Goal: Task Accomplishment & Management: Manage account settings

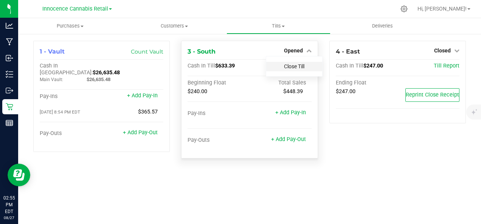
click at [296, 68] on link "Close Till" at bounding box center [294, 66] width 20 height 6
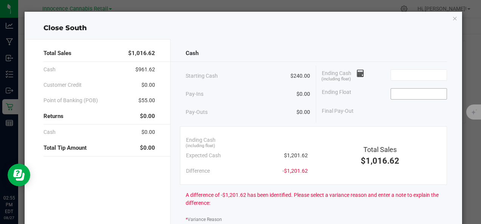
click at [393, 95] on input at bounding box center [419, 94] width 56 height 11
click at [357, 74] on icon at bounding box center [360, 73] width 7 height 5
type input "$240.00"
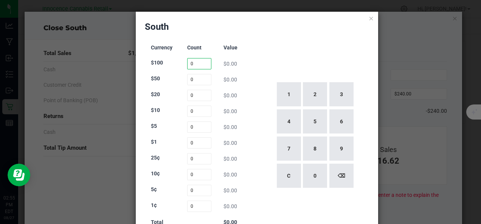
click at [192, 62] on input "0" at bounding box center [199, 63] width 24 height 11
click at [317, 96] on button "2" at bounding box center [315, 94] width 24 height 24
type input "2"
click at [272, 50] on div "1 2 3 4 5 6 7 8 9 C 0 ⌫" at bounding box center [314, 135] width 109 height 193
click at [192, 82] on input "0" at bounding box center [199, 79] width 24 height 11
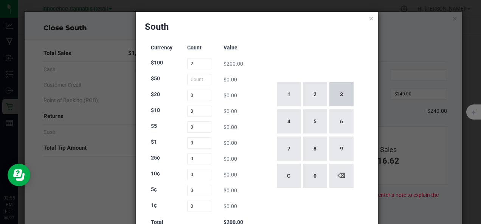
click at [337, 92] on button "3" at bounding box center [341, 94] width 24 height 24
type input "3"
click at [194, 97] on input "0" at bounding box center [199, 95] width 24 height 11
click at [340, 91] on button "3" at bounding box center [341, 94] width 24 height 24
click at [313, 141] on button "8" at bounding box center [315, 149] width 24 height 24
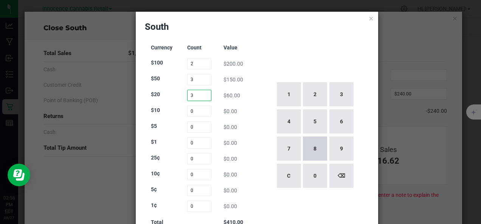
type input "38"
click at [171, 108] on div "$10" at bounding box center [163, 112] width 24 height 10
click at [201, 111] on input "0" at bounding box center [199, 111] width 24 height 11
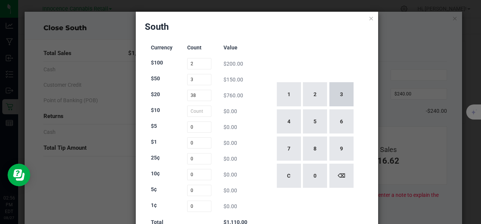
click at [337, 89] on button "3" at bounding box center [341, 94] width 24 height 24
type input "3"
click at [166, 123] on div "$5" at bounding box center [163, 127] width 24 height 10
click at [190, 127] on input "0" at bounding box center [199, 127] width 24 height 11
click at [282, 148] on button "7" at bounding box center [289, 149] width 24 height 24
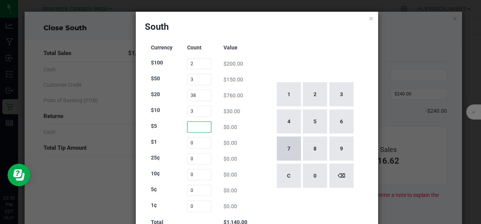
type input "7"
click at [190, 144] on input "0" at bounding box center [199, 143] width 24 height 11
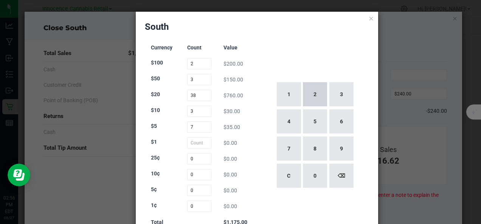
click at [311, 93] on button "2" at bounding box center [315, 94] width 24 height 24
click at [286, 148] on button "7" at bounding box center [289, 149] width 24 height 24
type input "27"
click at [270, 51] on div "1 2 3 4 5 6 7 8 9 C 0 ⌫" at bounding box center [314, 135] width 109 height 193
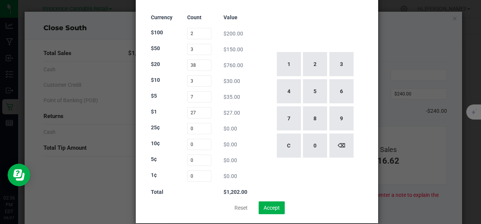
scroll to position [40, 0]
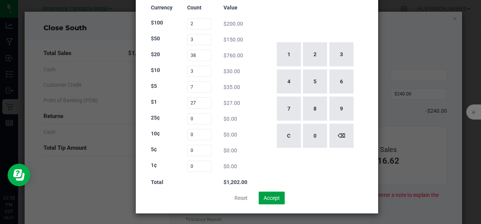
click at [268, 199] on button "Accept" at bounding box center [271, 198] width 26 height 13
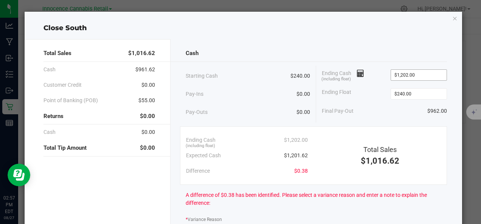
click at [424, 73] on input "$1,202.00" at bounding box center [419, 75] width 56 height 11
type input "1202"
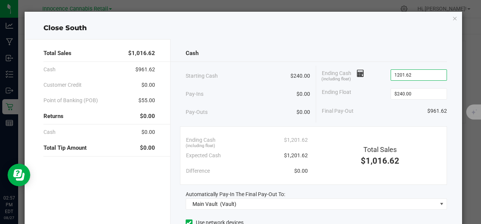
click at [297, 35] on div "Total Sales $1,016.62 Cash $961.62 Customer Credit $0.00 Point of Banking (POB)…" at bounding box center [243, 165] width 437 height 265
type input "$1,201.62"
click at [358, 72] on icon at bounding box center [360, 73] width 7 height 5
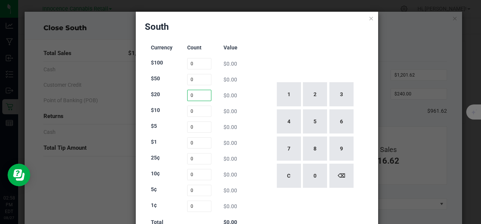
click at [195, 98] on input "0" at bounding box center [199, 95] width 24 height 11
click at [408, 66] on ngb-modal-window "South Currency Count Value $100 0 $0.00 $50 0 $0.00 $20 $0.00 $10 0 $0.00 $5 0 …" at bounding box center [243, 112] width 486 height 224
type input "0"
click at [429, 37] on ngb-modal-window "South Currency Count Value $100 0 $0.00 $50 0 $0.00 $20 0 $0.00 $10 0 $0.00 $5 …" at bounding box center [243, 112] width 486 height 224
click at [371, 29] on div "South Currency Count Value $100 0 $0.00 $50 0 $0.00 $20 0 $0.00 $10 0 $0.00 $5 …" at bounding box center [257, 133] width 243 height 242
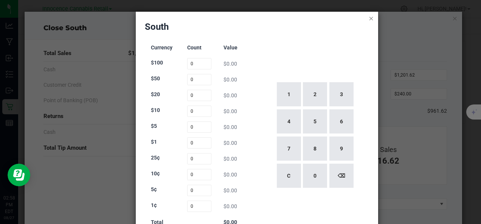
click at [368, 19] on icon at bounding box center [370, 18] width 5 height 9
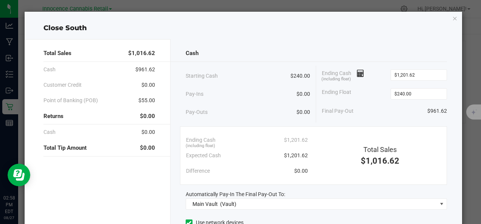
scroll to position [85, 0]
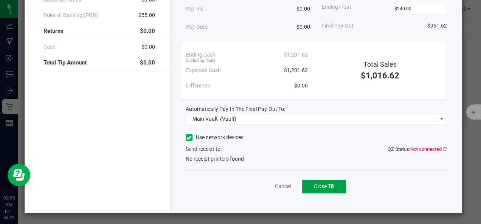
click at [332, 188] on button "Close Till" at bounding box center [324, 187] width 44 height 14
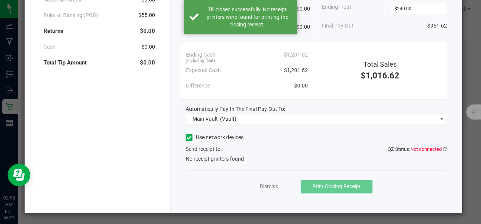
scroll to position [0, 0]
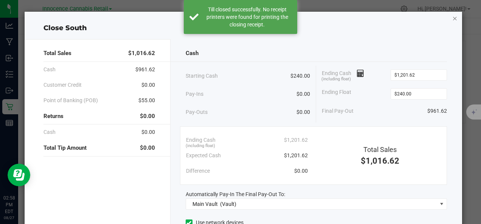
click at [452, 22] on icon "button" at bounding box center [454, 18] width 5 height 9
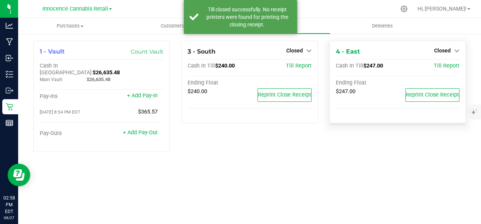
click at [419, 44] on div "4 - East Closed Open Till Cash In Till $247.00 Till Report Ending Float $247.00…" at bounding box center [397, 82] width 136 height 83
click at [310, 170] on div "Purchases Summary of purchases Fulfillment All purchases Customers All customer…" at bounding box center [249, 121] width 463 height 206
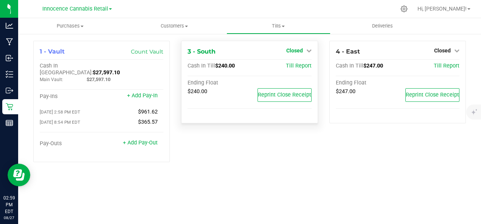
click at [306, 52] on icon at bounding box center [308, 50] width 5 height 5
click at [296, 67] on link "Open Till" at bounding box center [294, 66] width 20 height 6
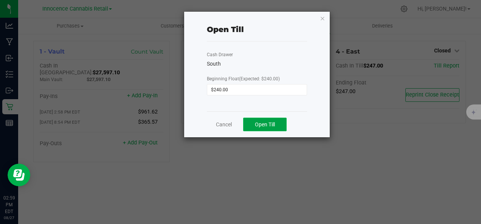
click at [269, 123] on span "Open Till" at bounding box center [265, 125] width 20 height 6
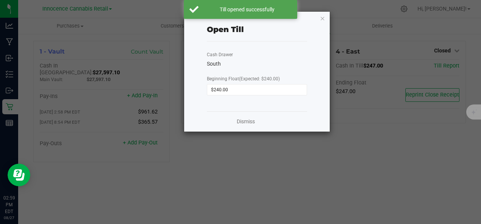
click at [336, 170] on ngb-modal-window "Open Till Cash Drawer South Beginning Float (Expected: $240.00) $240.00 Dismiss" at bounding box center [243, 112] width 486 height 224
click at [322, 18] on icon "button" at bounding box center [322, 18] width 5 height 9
